Goal: Communication & Community: Answer question/provide support

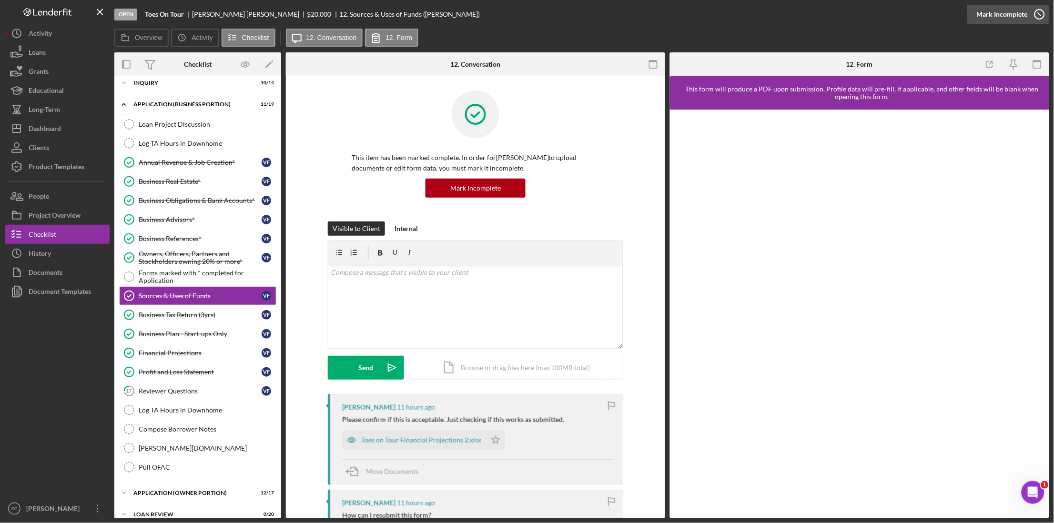
click at [1040, 16] on icon "button" at bounding box center [1040, 14] width 24 height 24
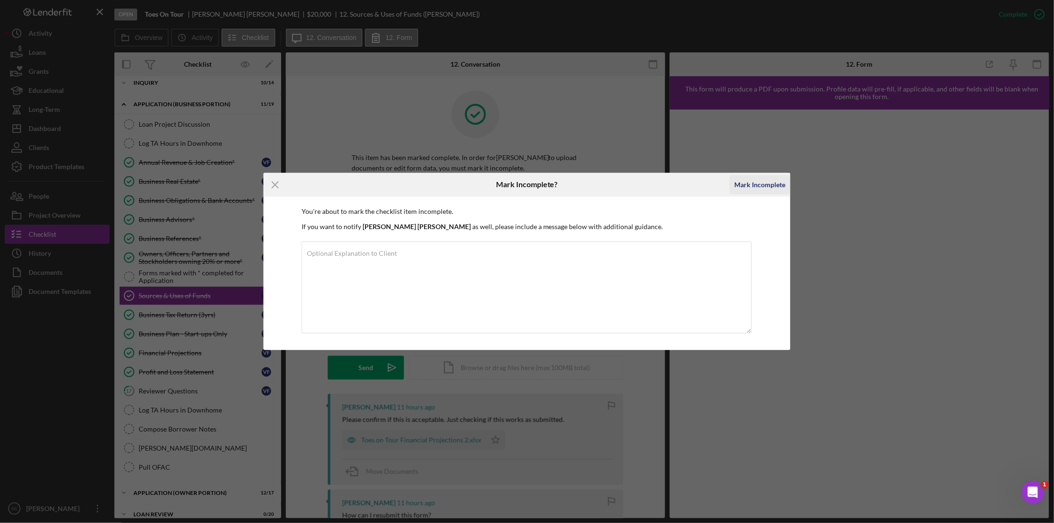
click at [768, 184] on div "Mark Incomplete" at bounding box center [760, 184] width 51 height 19
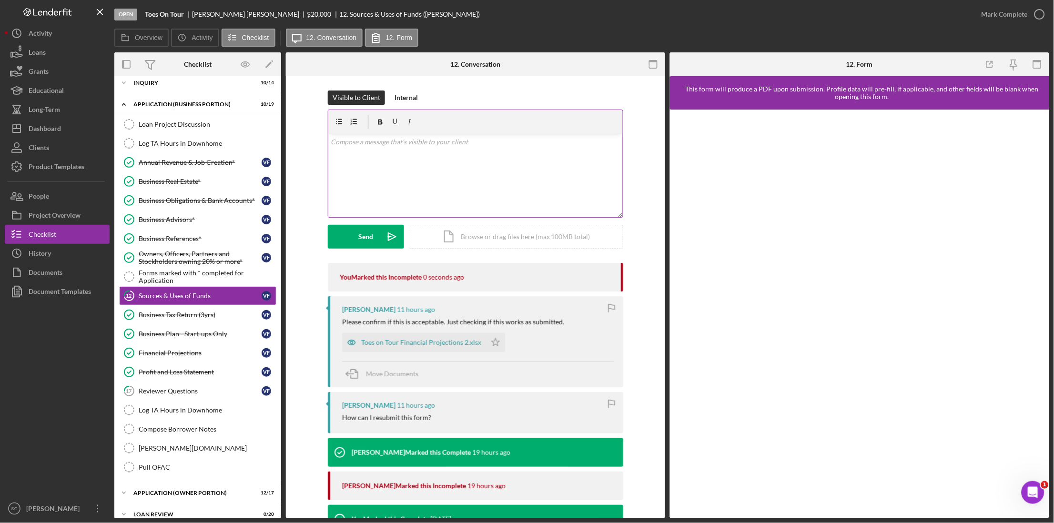
click at [441, 154] on div "v Color teal Color pink Remove color Add row above Add row below Add column bef…" at bounding box center [475, 175] width 294 height 83
click at [375, 229] on button "Send Icon/icon-invite-send" at bounding box center [366, 237] width 76 height 24
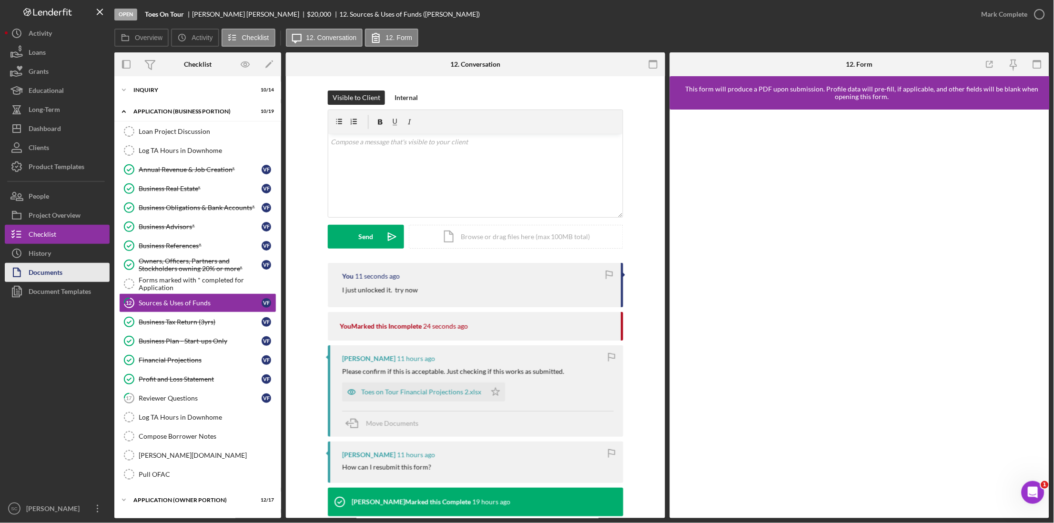
scroll to position [7, 0]
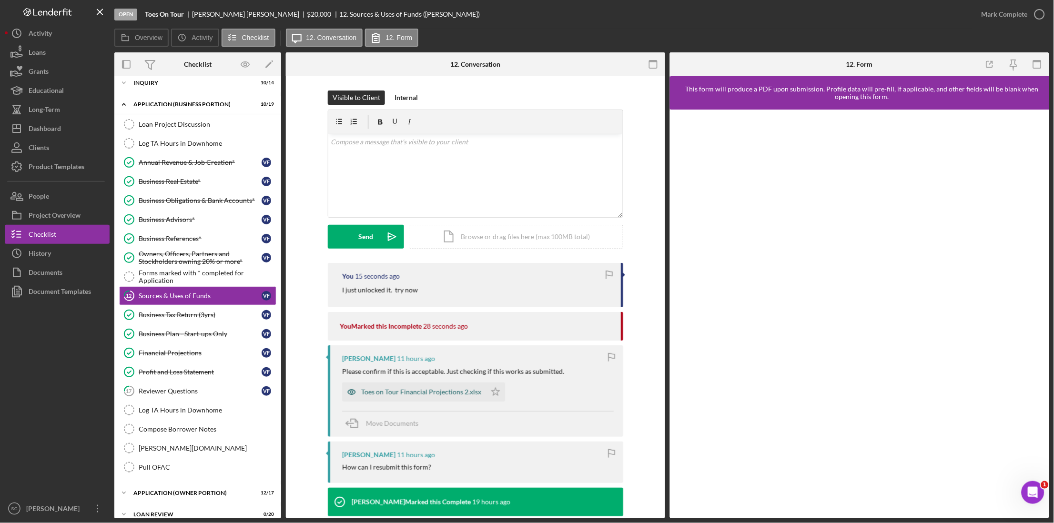
click at [417, 390] on div "Toes on Tour Financial Projections 2.xlsx" at bounding box center [421, 392] width 120 height 8
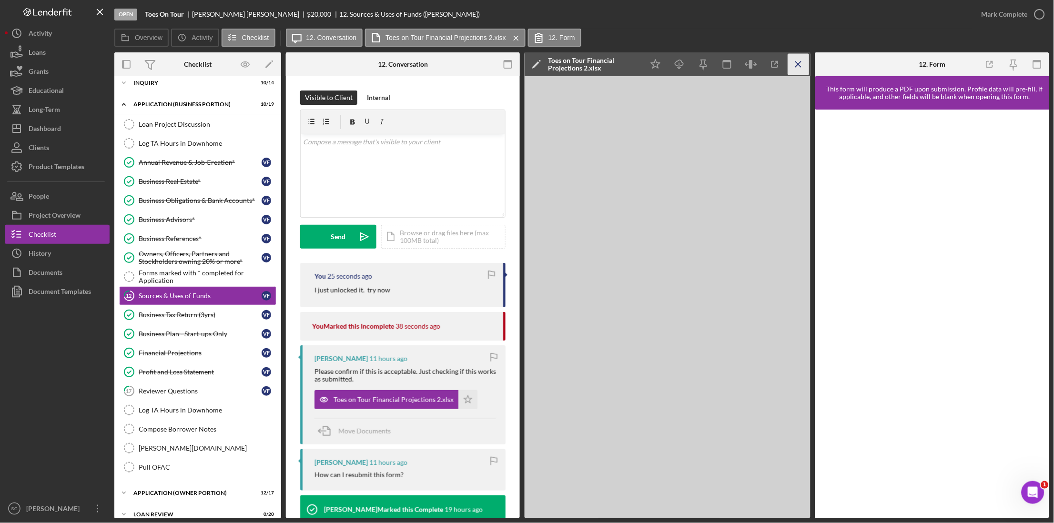
click at [799, 67] on icon "Icon/Menu Close" at bounding box center [798, 64] width 21 height 21
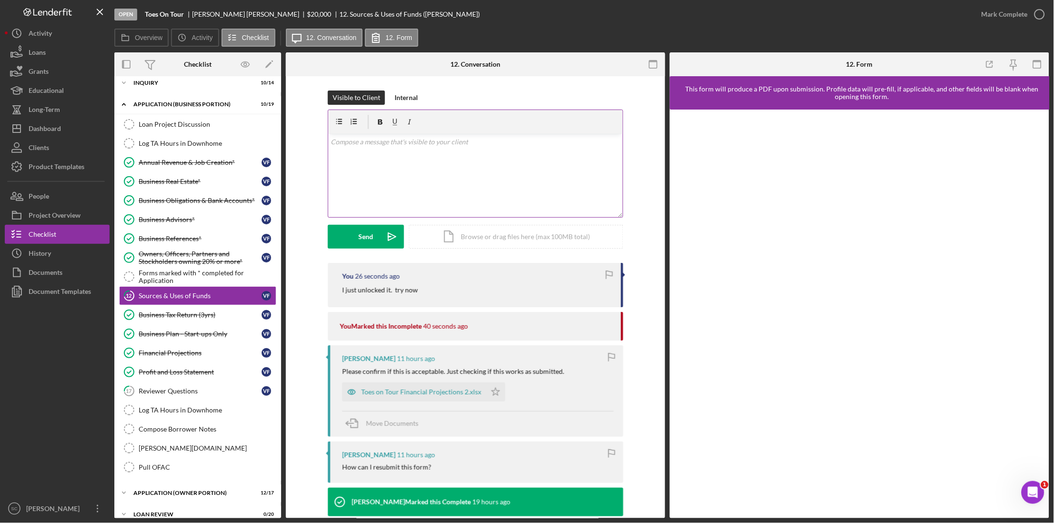
click at [420, 142] on p at bounding box center [475, 142] width 289 height 10
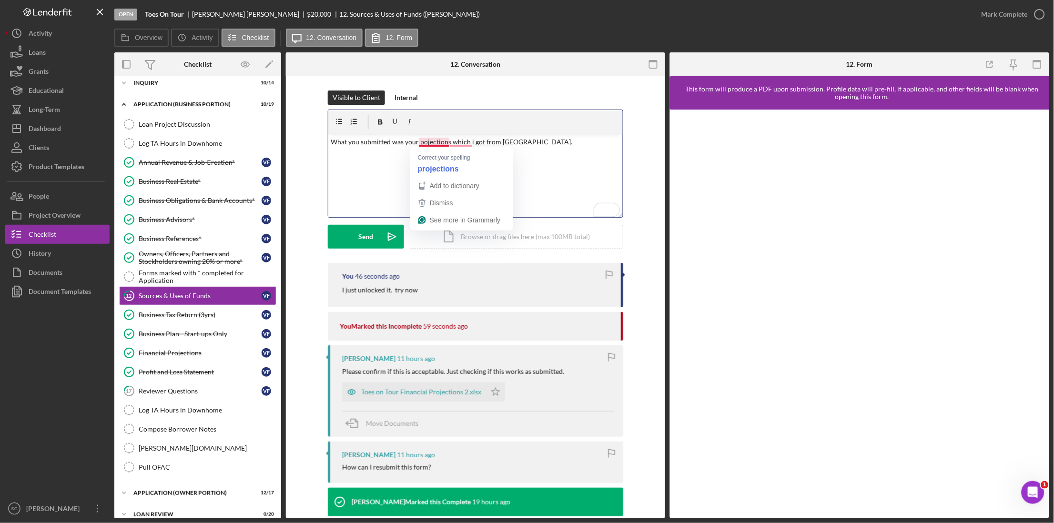
click at [426, 145] on p "What you submitted was your pojections which i got from [GEOGRAPHIC_DATA]." at bounding box center [475, 142] width 289 height 10
click at [458, 143] on p "What you submitted was your projections which i got from [GEOGRAPHIC_DATA]." at bounding box center [475, 142] width 289 height 10
click at [538, 143] on p "What you submitted was your projections, which i got from [GEOGRAPHIC_DATA]." at bounding box center [475, 142] width 289 height 10
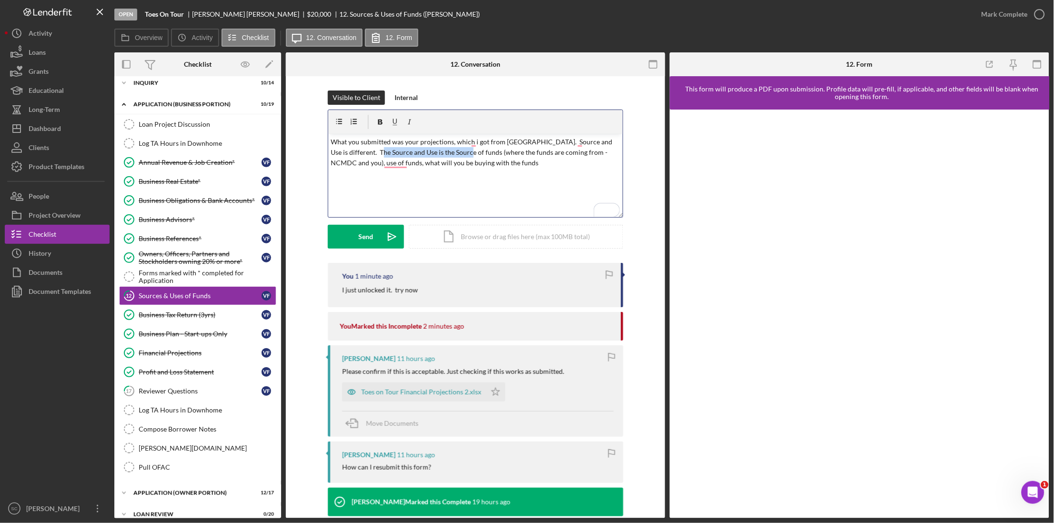
drag, startPoint x: 451, startPoint y: 152, endPoint x: 367, endPoint y: 150, distance: 84.4
click at [367, 150] on p "What you submitted was your projections, which i got from [GEOGRAPHIC_DATA]. So…" at bounding box center [475, 153] width 289 height 32
click at [365, 237] on div "Send" at bounding box center [366, 237] width 15 height 24
